Goal: Contribute content: Add original content to the website for others to see

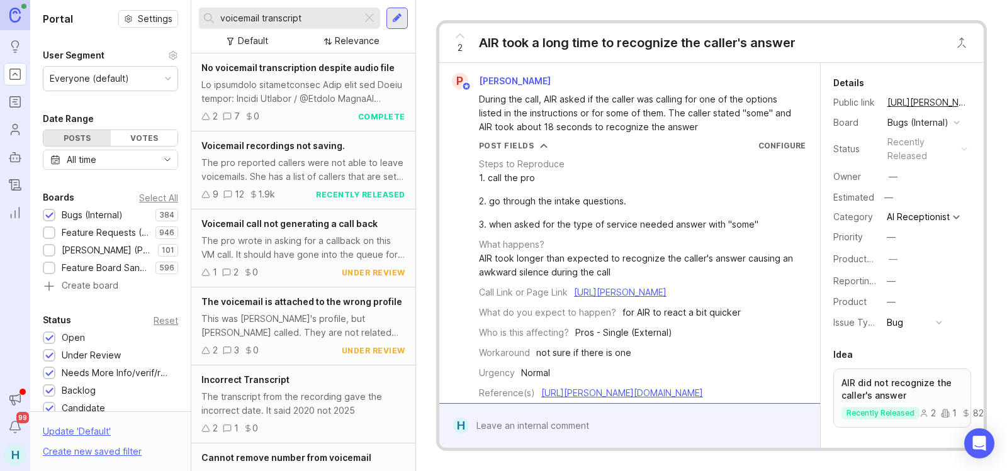
click at [342, 67] on span "No voicemail transcription despite audio file" at bounding box center [297, 67] width 193 height 11
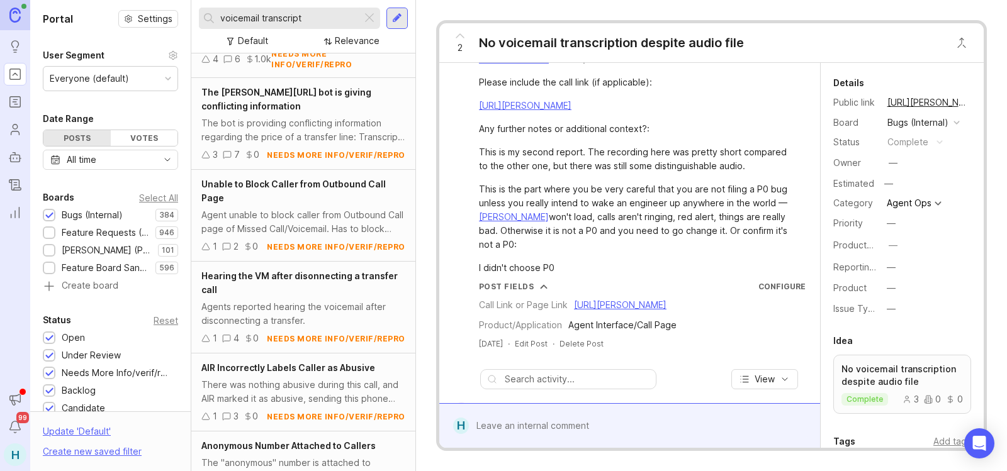
scroll to position [2700, 0]
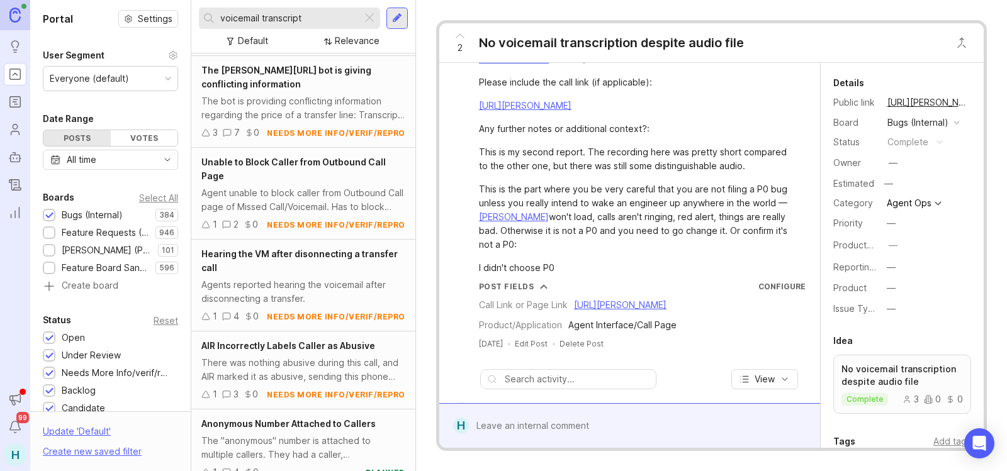
drag, startPoint x: 315, startPoint y: 18, endPoint x: 144, endPoint y: -3, distance: 172.4
click at [144, 0] on html "Ideas Portal Roadmaps Users Autopilot Changelog Reporting Announcements Notific…" at bounding box center [503, 235] width 1007 height 471
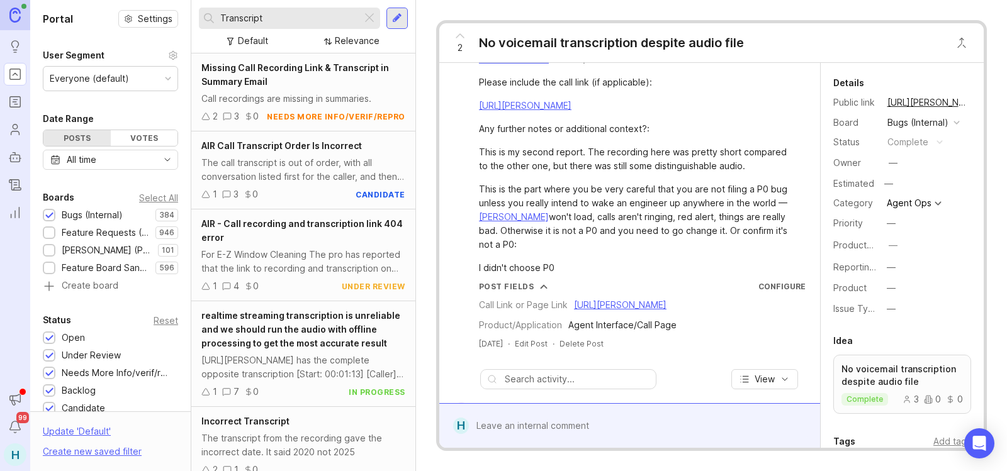
scroll to position [191, 0]
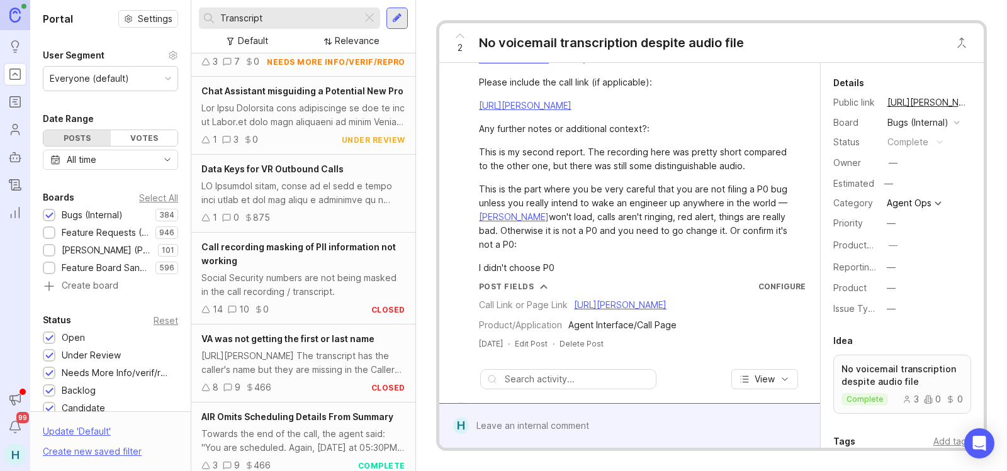
scroll to position [1318, 0]
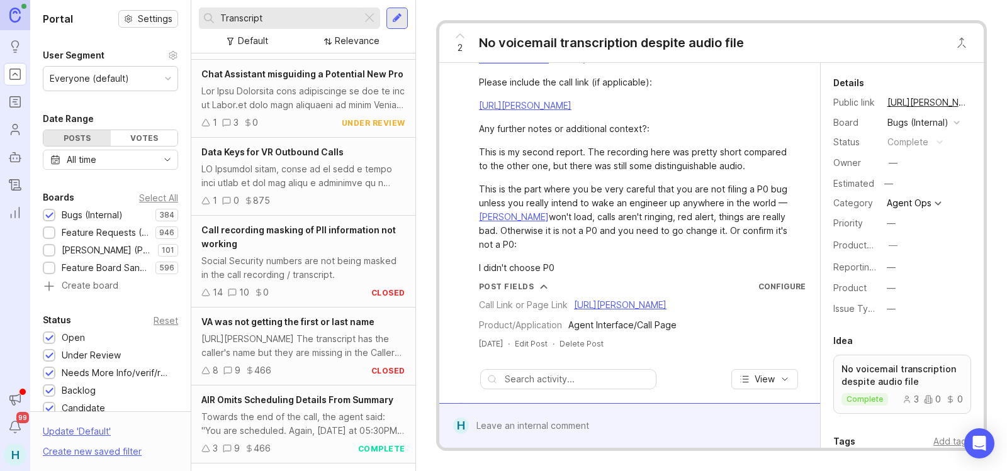
drag, startPoint x: 307, startPoint y: 25, endPoint x: 144, endPoint y: 11, distance: 164.2
click at [144, 11] on div "Portal Settings User Segment Everyone (default) Date Range Posts Votes All time…" at bounding box center [518, 235] width 977 height 471
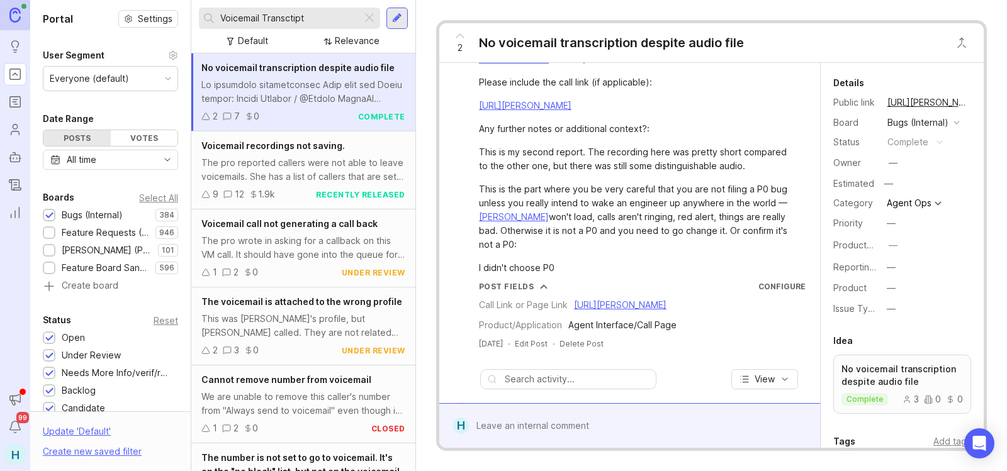
click at [49, 233] on div at bounding box center [49, 233] width 8 height 9
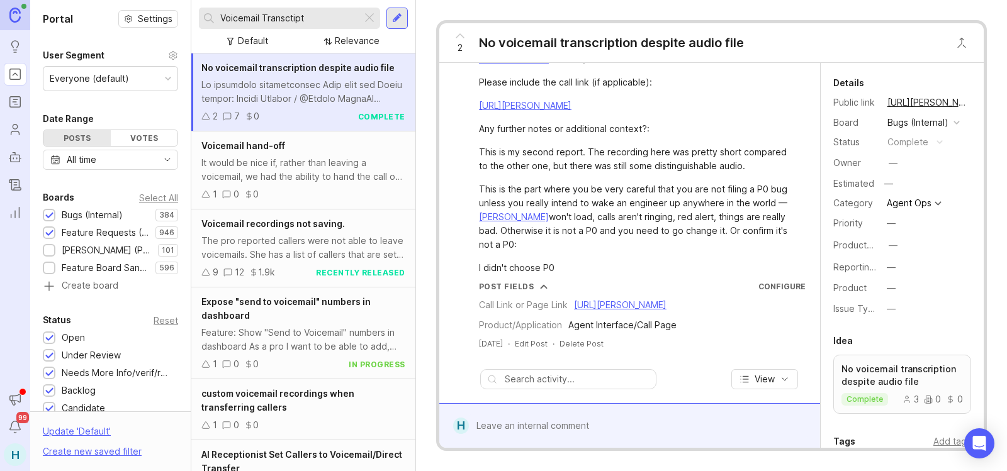
click at [50, 215] on div at bounding box center [49, 215] width 8 height 9
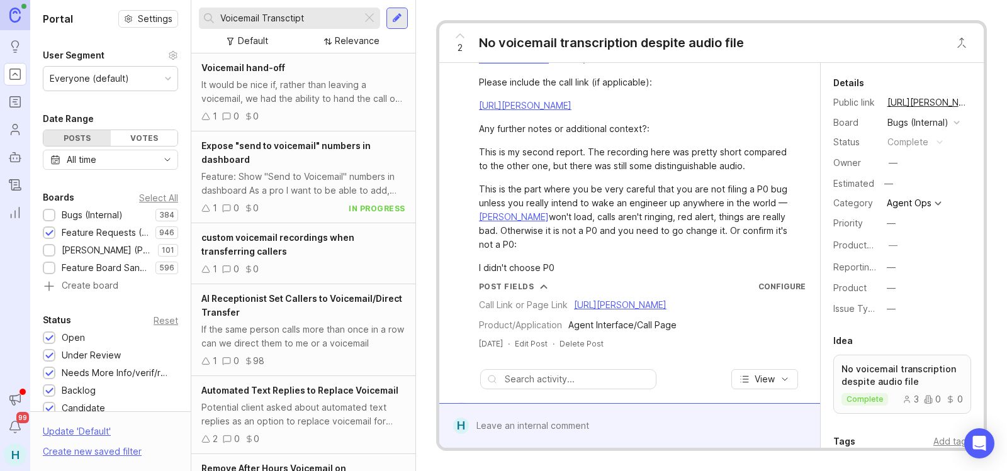
click at [315, 22] on input "Voicemail Transctipt" at bounding box center [288, 18] width 137 height 14
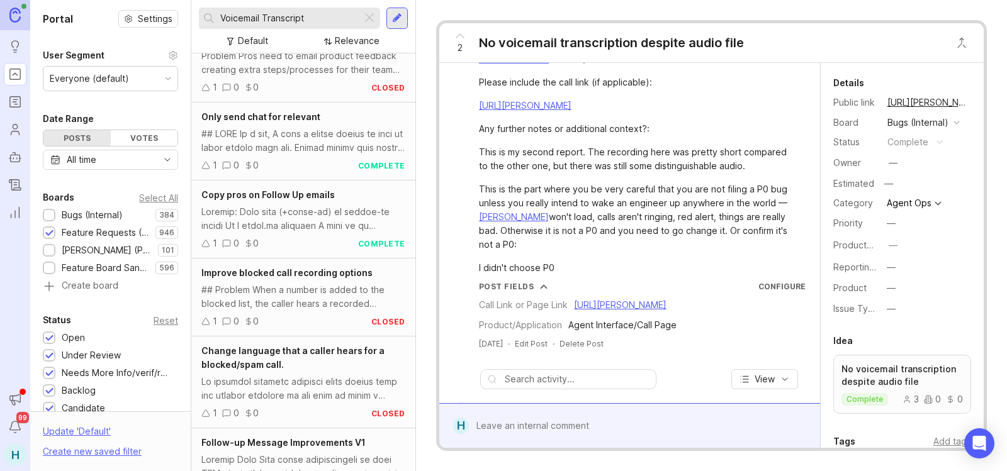
scroll to position [3384, 0]
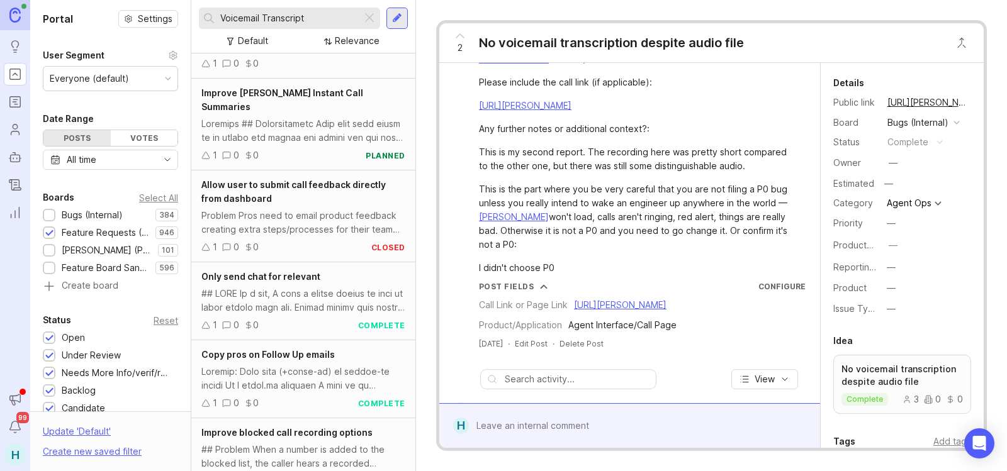
scroll to position [3196, 0]
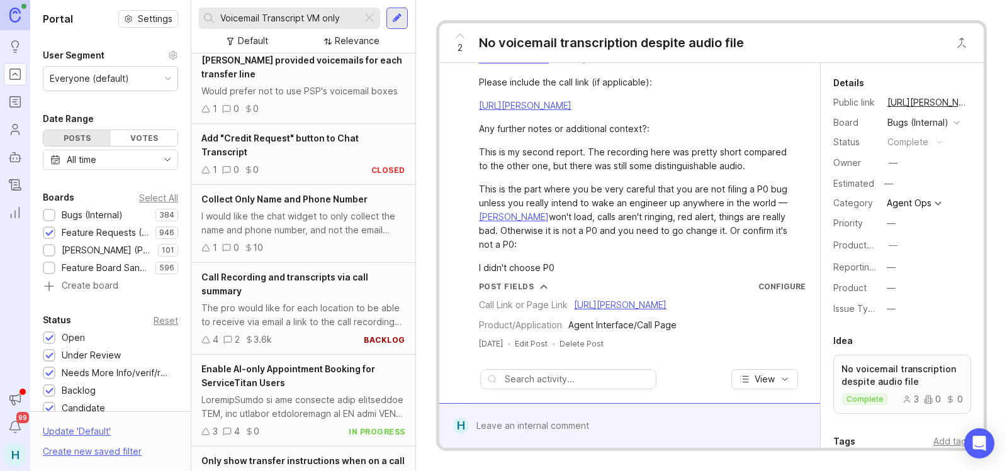
scroll to position [1694, 0]
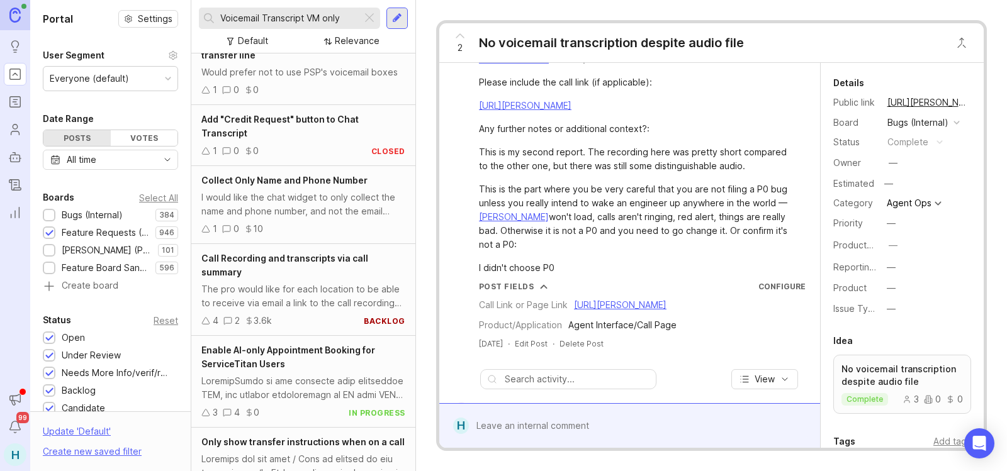
click at [310, 261] on div "Call Recording and transcripts via call summary" at bounding box center [303, 266] width 204 height 28
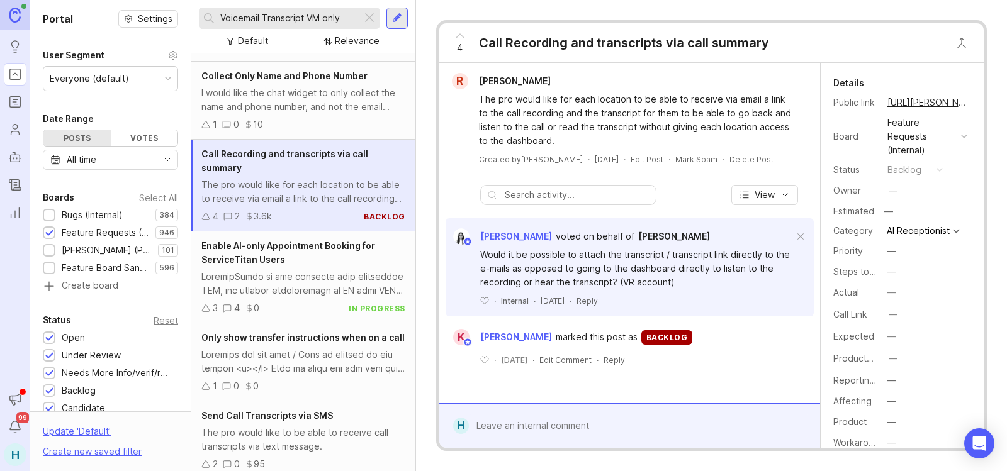
scroll to position [1820, 0]
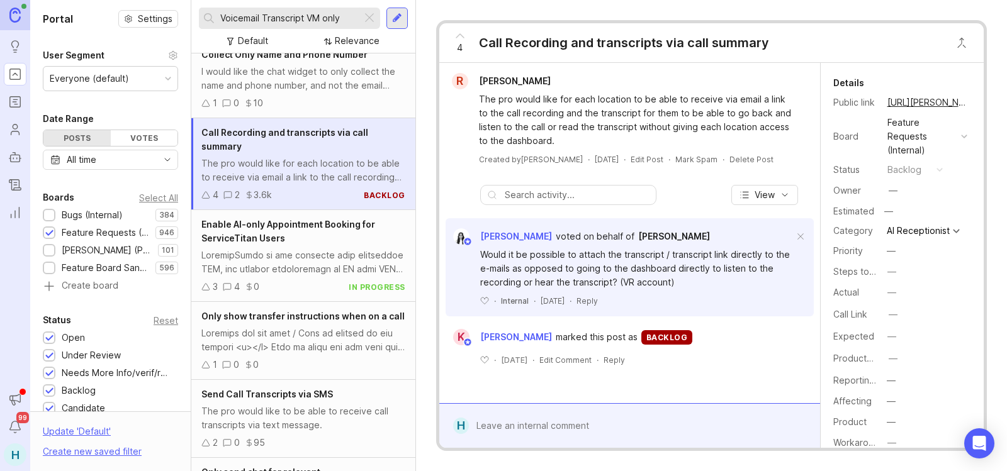
drag, startPoint x: 347, startPoint y: 18, endPoint x: 162, endPoint y: 8, distance: 185.3
click at [167, 8] on div "Portal Settings User Segment Everyone (default) Date Range Posts Votes All time…" at bounding box center [518, 235] width 977 height 471
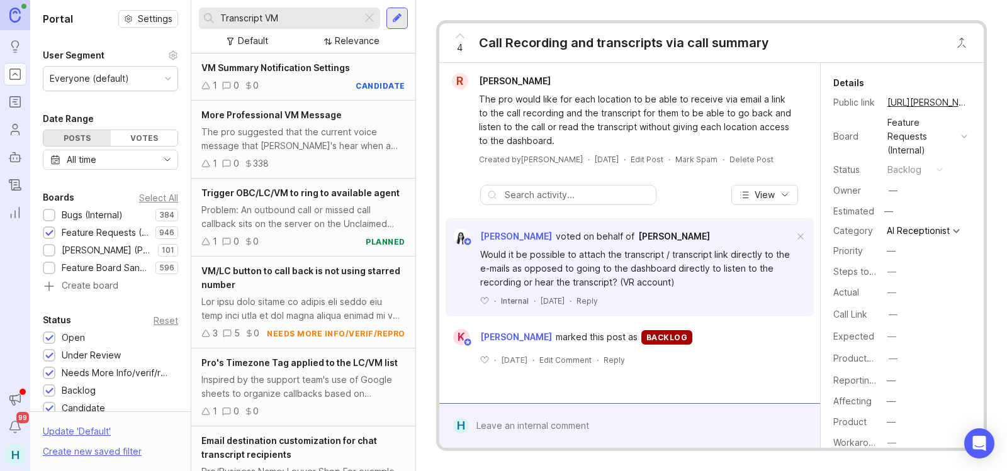
click at [319, 68] on span "VM Summary Notification Settings" at bounding box center [275, 67] width 149 height 11
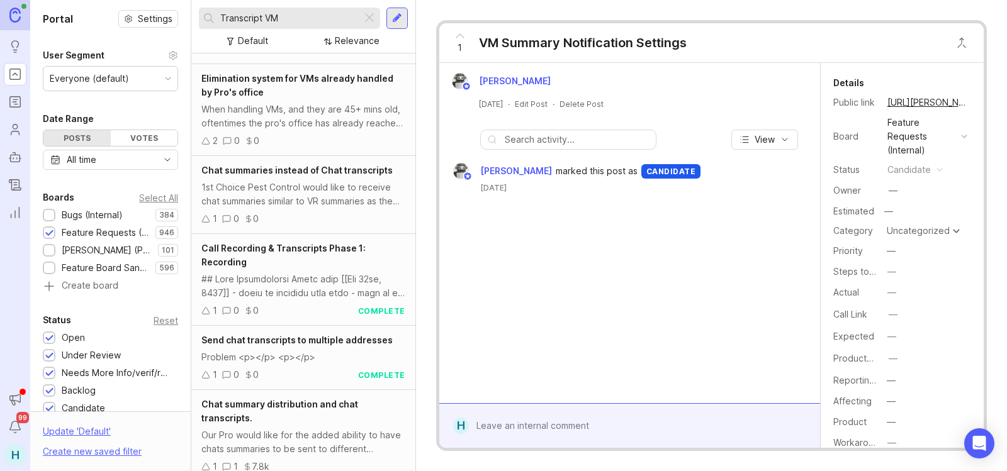
scroll to position [1191, 0]
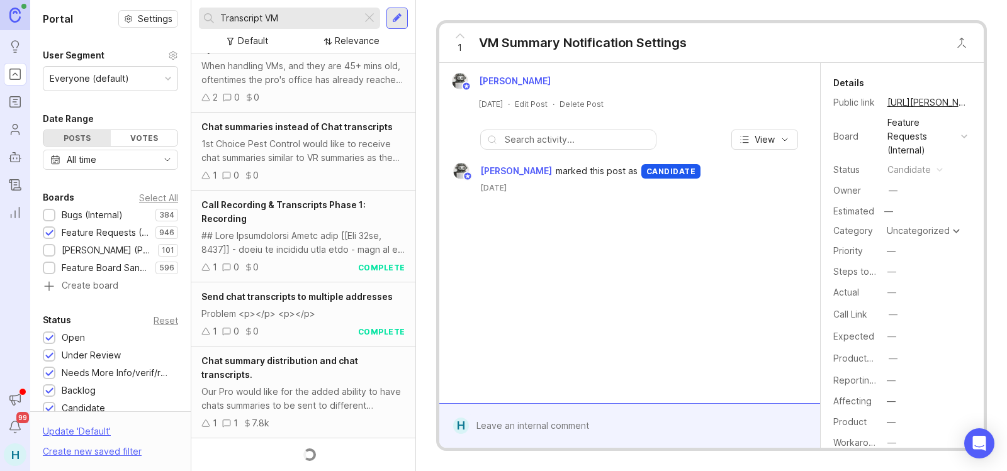
click at [281, 200] on span "Call Recording & Transcripts Phase 1: Recording" at bounding box center [283, 212] width 164 height 25
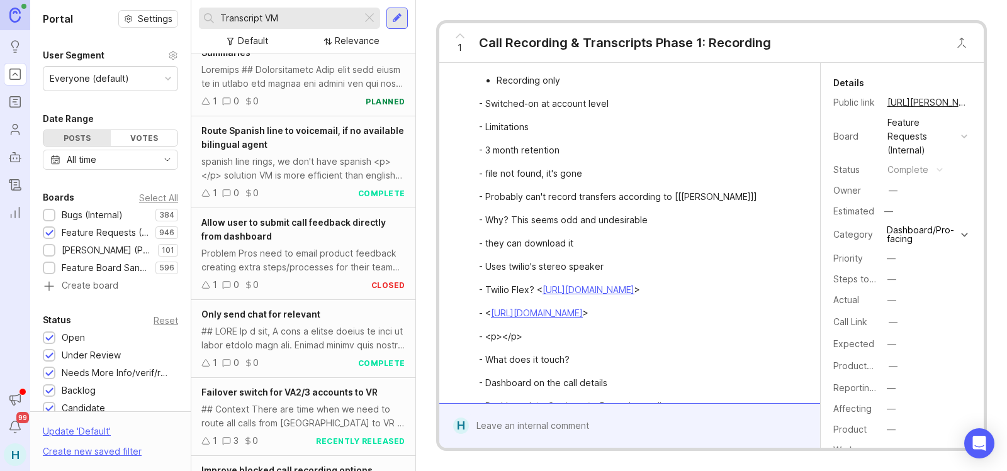
scroll to position [2779, 0]
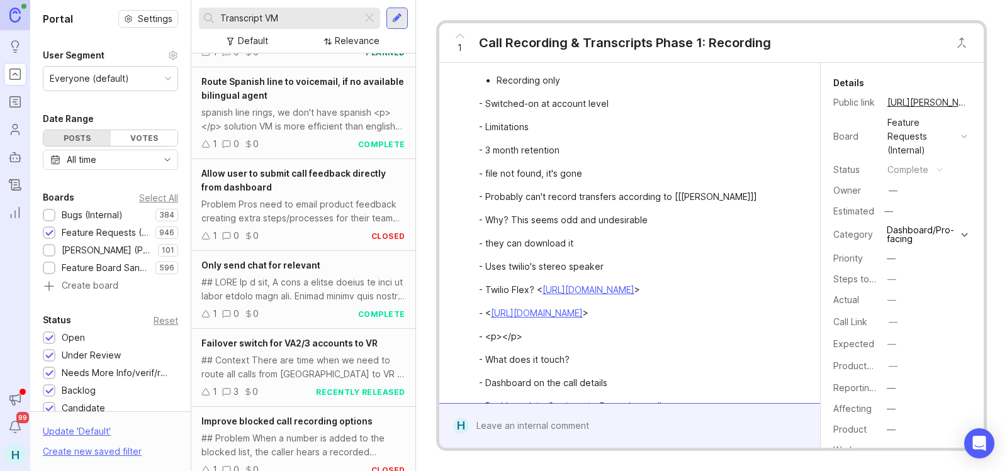
drag, startPoint x: 296, startPoint y: 19, endPoint x: 262, endPoint y: 23, distance: 33.6
click at [262, 23] on input "Transcript VM" at bounding box center [288, 18] width 137 height 14
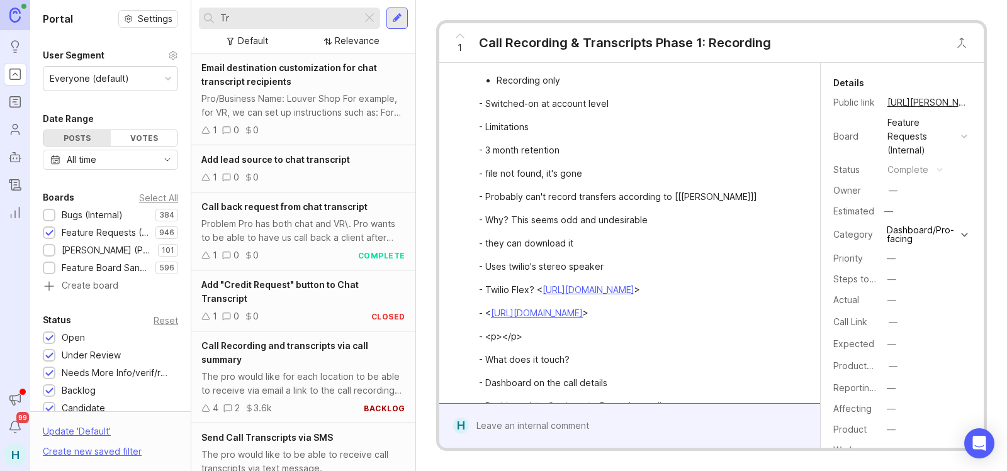
type input "T"
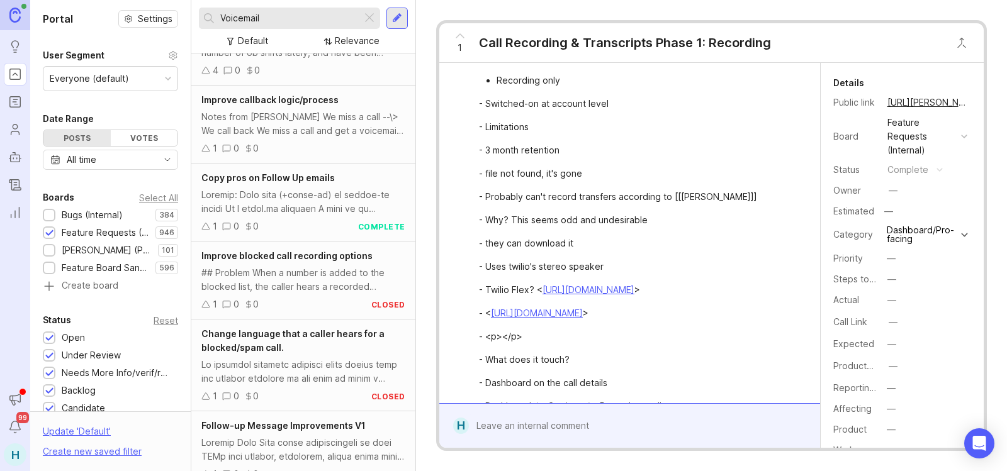
scroll to position [1145, 0]
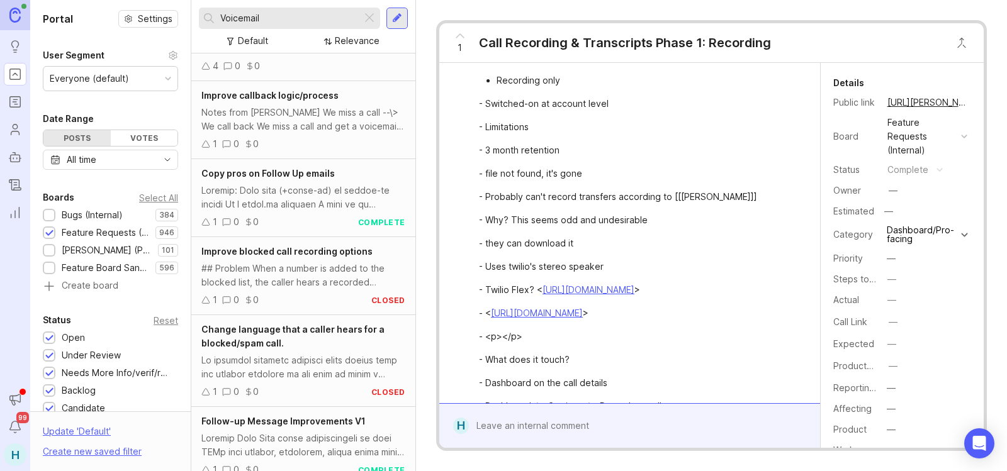
type input "Voicemail"
click at [402, 15] on div at bounding box center [397, 18] width 10 height 11
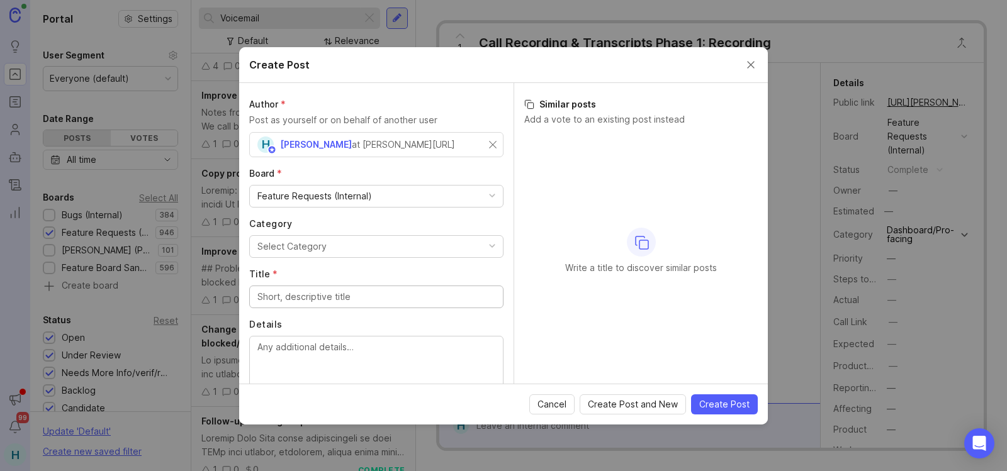
click at [402, 251] on button "Select Category" at bounding box center [376, 246] width 254 height 23
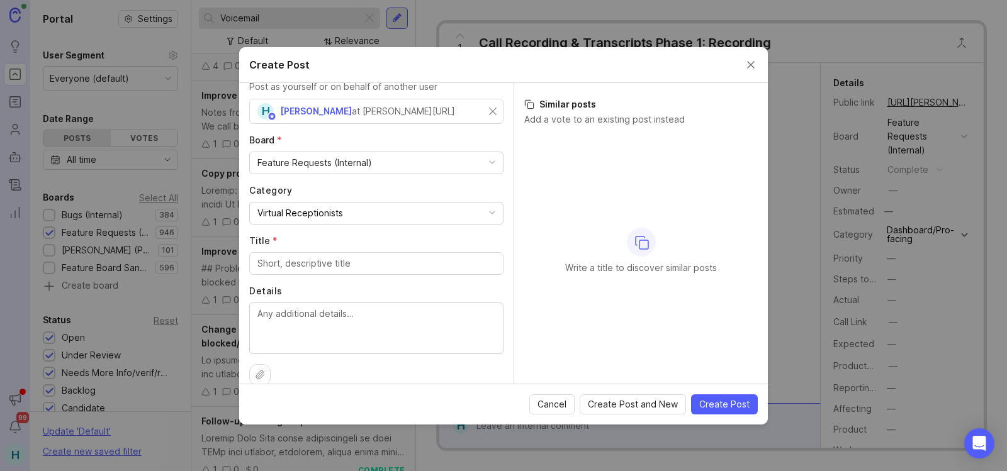
scroll to position [50, 0]
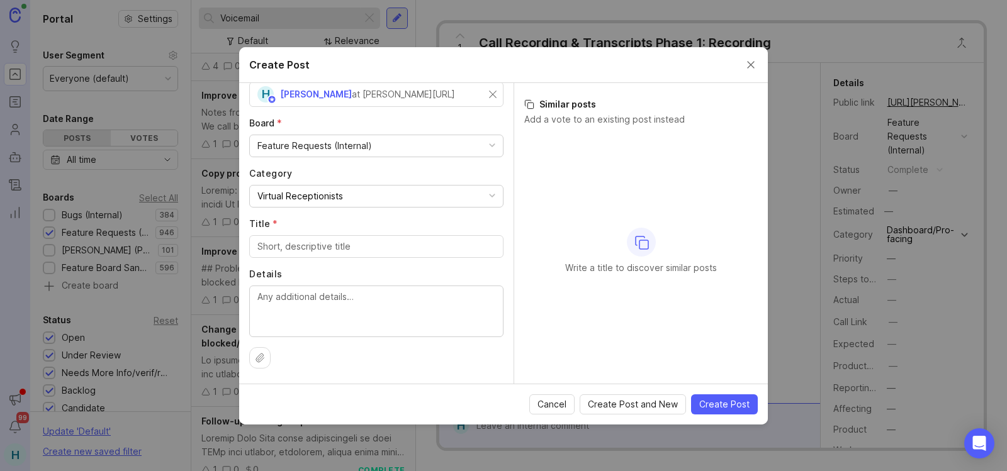
click at [366, 254] on div at bounding box center [376, 246] width 254 height 23
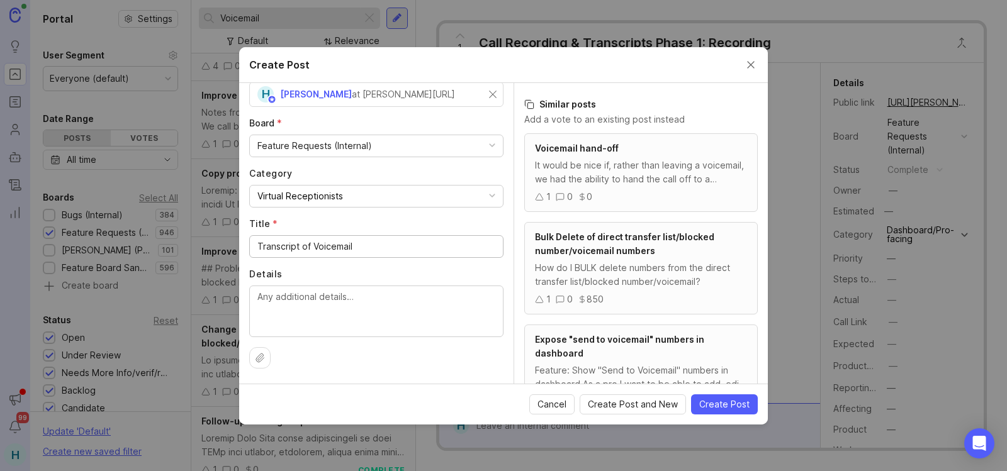
type input "Transcript of Voicemail"
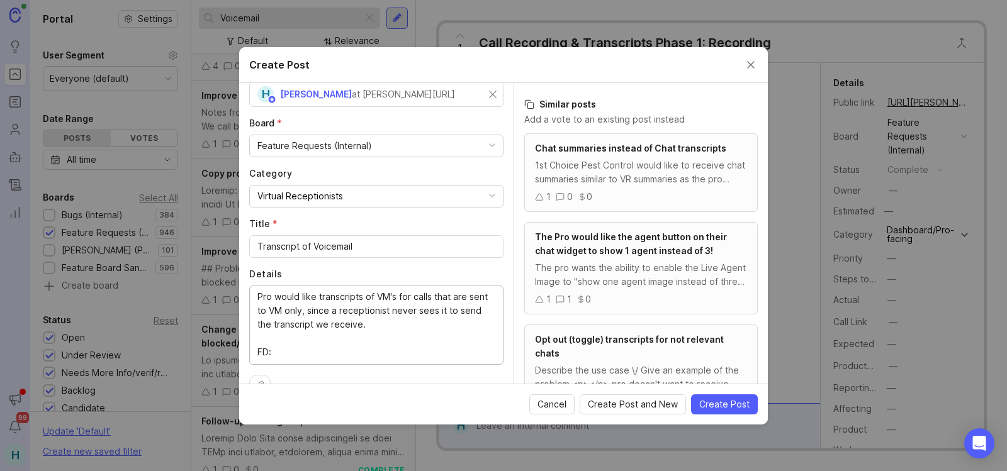
paste textarea "[URL][PERSON_NAME][DOMAIN_NAME]"
type textarea "Pro would like transcripts of VM's for calls that are sent to VM only, since a …"
click at [723, 408] on span "Create Post" at bounding box center [724, 404] width 50 height 13
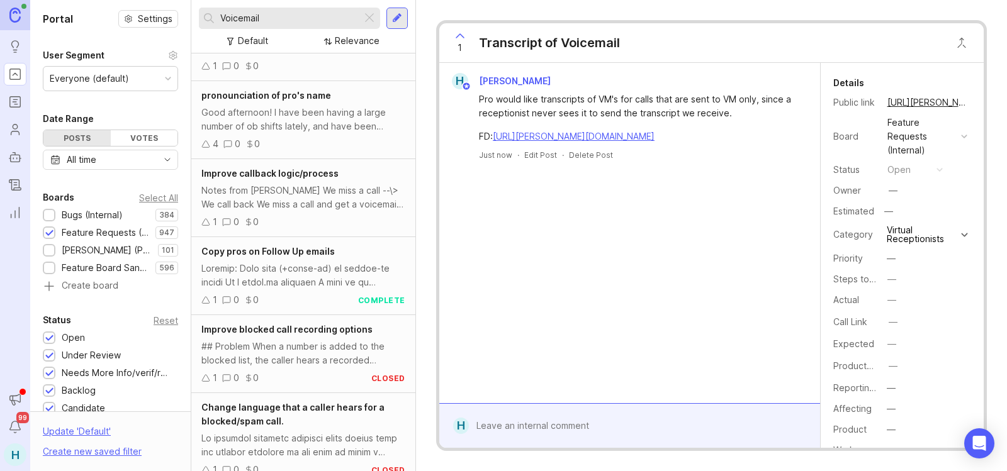
scroll to position [78, 0]
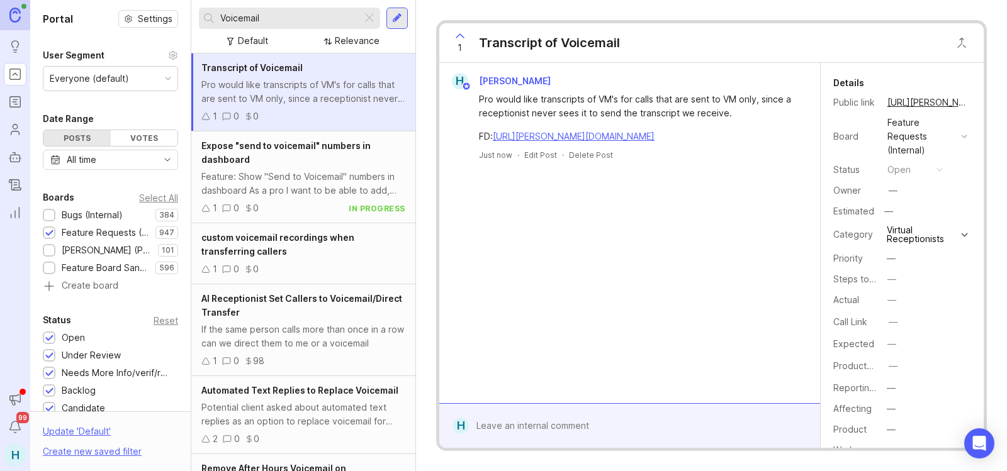
click at [732, 50] on div "1 Transcript of Voicemail" at bounding box center [711, 43] width 544 height 40
click at [971, 100] on button "copy icon" at bounding box center [980, 103] width 18 height 18
